Goal: Information Seeking & Learning: Learn about a topic

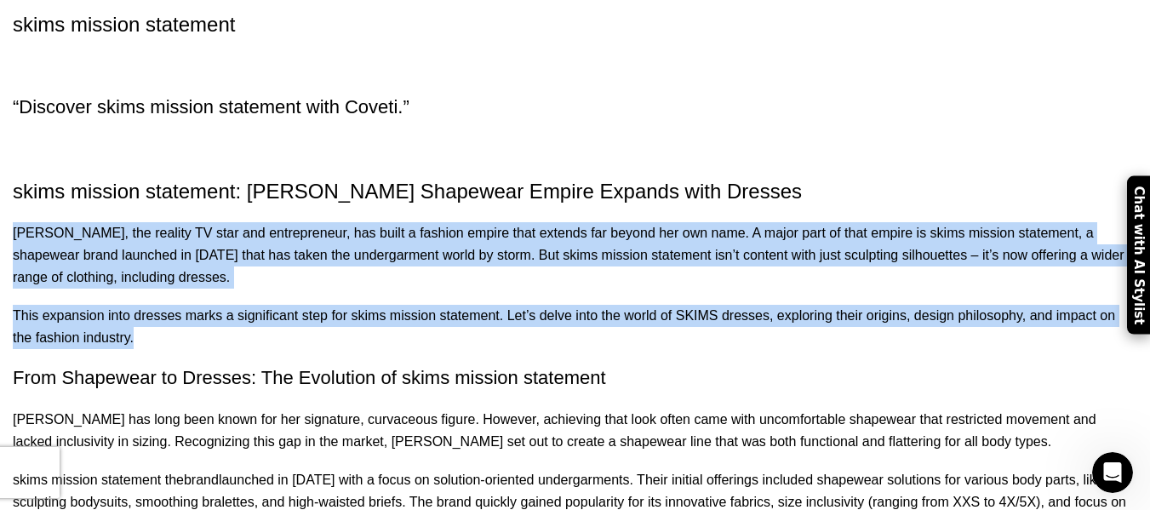
drag, startPoint x: 68, startPoint y: 205, endPoint x: 188, endPoint y: 297, distance: 151.2
copy div "[PERSON_NAME], the reality TV star and entrepreneur, has built a fashion empire…"
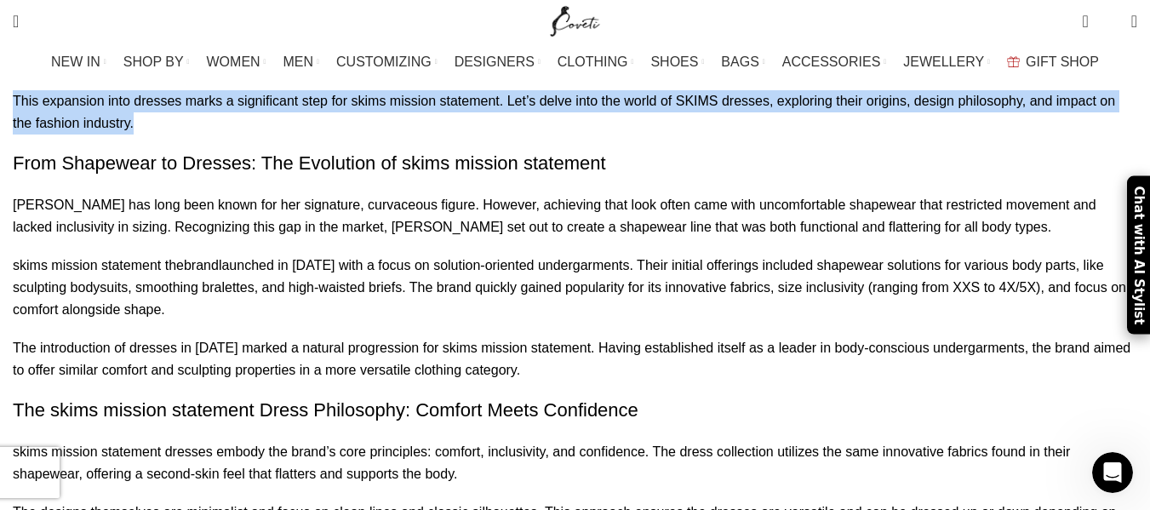
scroll to position [392, 0]
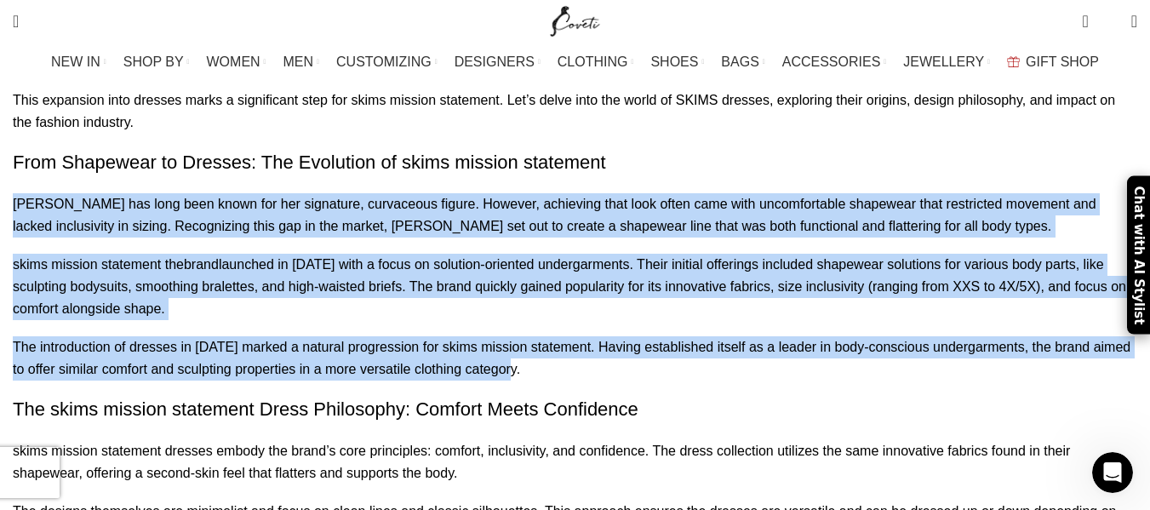
drag, startPoint x: 66, startPoint y: 163, endPoint x: 913, endPoint y: 309, distance: 858.9
copy div "[PERSON_NAME] has long been known for her signature, curvaceous figure. However…"
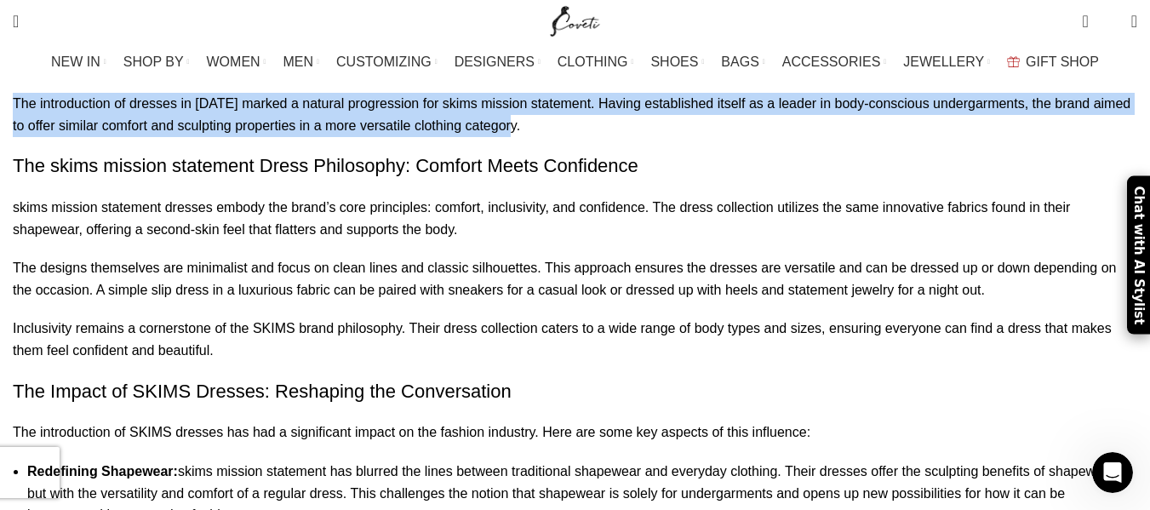
scroll to position [636, 0]
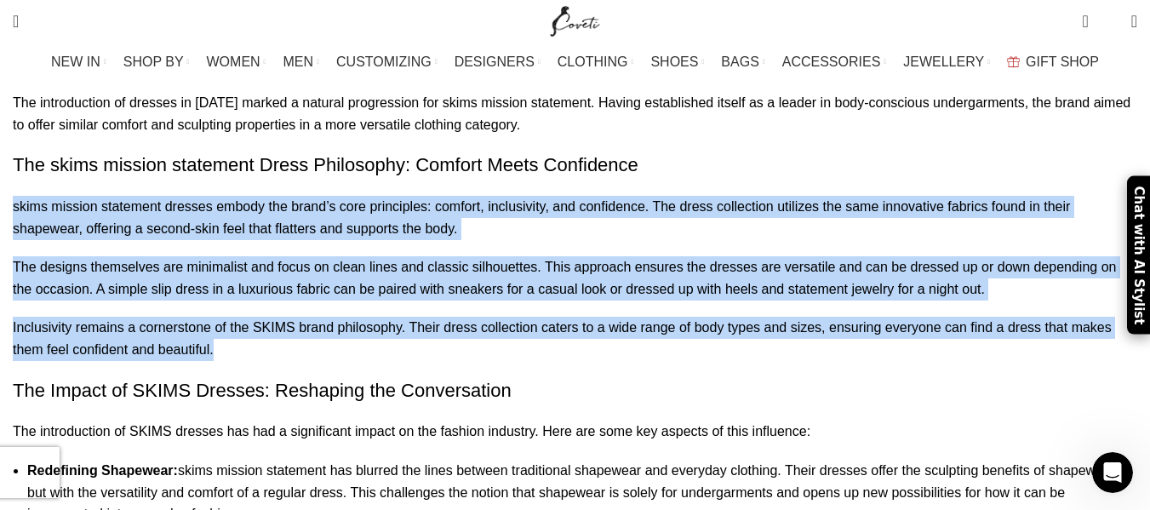
drag, startPoint x: 68, startPoint y: 148, endPoint x: 825, endPoint y: 276, distance: 767.6
click at [825, 276] on div "skims mission statement: [PERSON_NAME] Shapewear Empire Expands with Dresses [P…" at bounding box center [575, 367] width 1125 height 1301
copy div "skims mission statement dresses embody the brand’s core principles: comfort, in…"
